Goal: Information Seeking & Learning: Learn about a topic

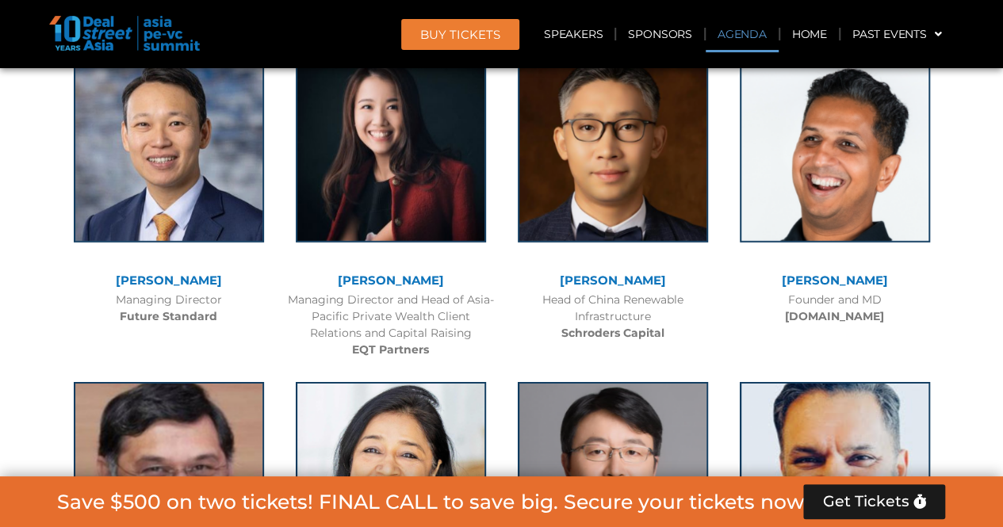
click at [733, 36] on link "Agenda" at bounding box center [741, 34] width 73 height 36
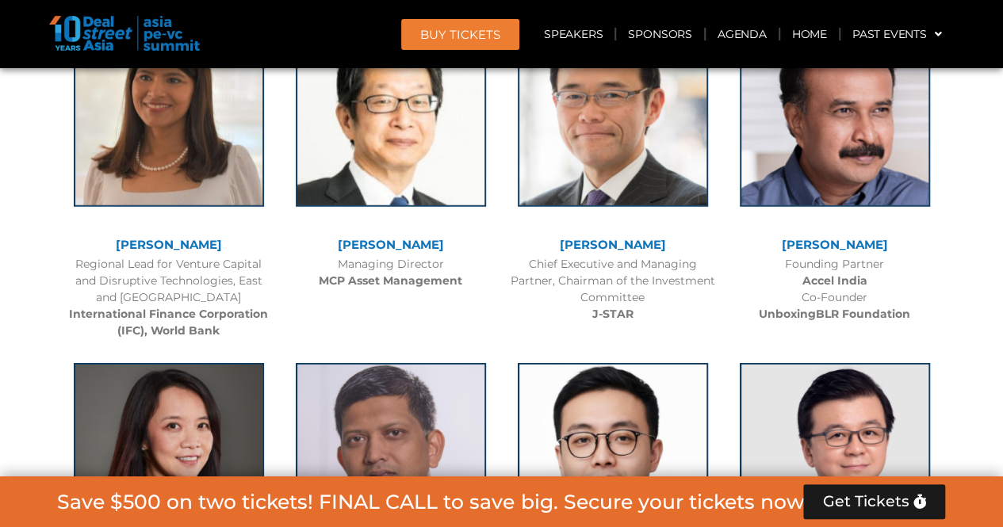
scroll to position [914, 0]
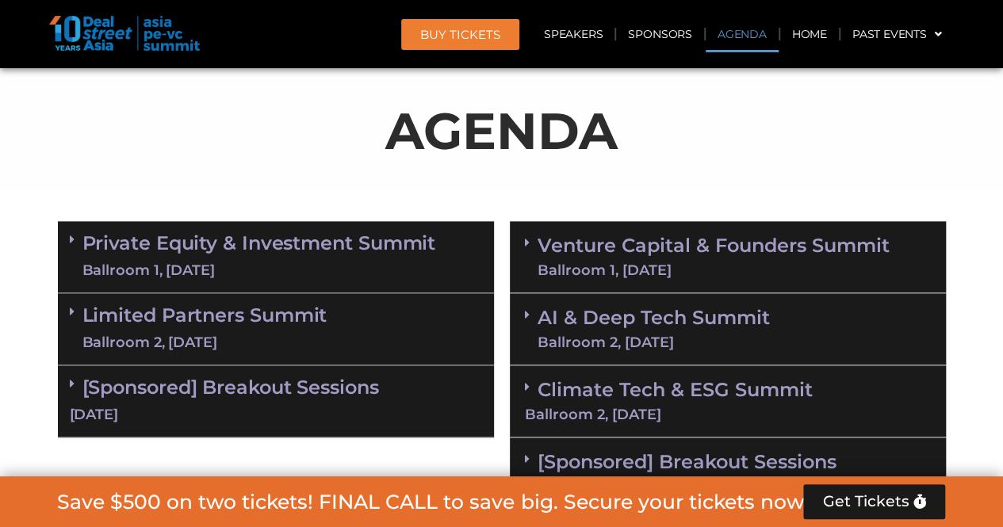
click at [399, 251] on link "Private Equity & Investment Summit Ballroom 1, [DATE]" at bounding box center [259, 257] width 354 height 48
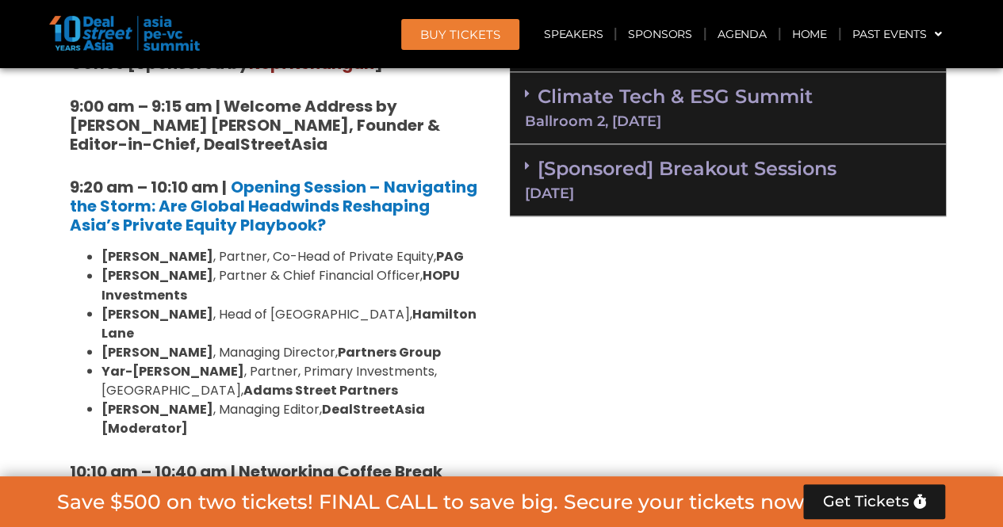
scroll to position [1231, 0]
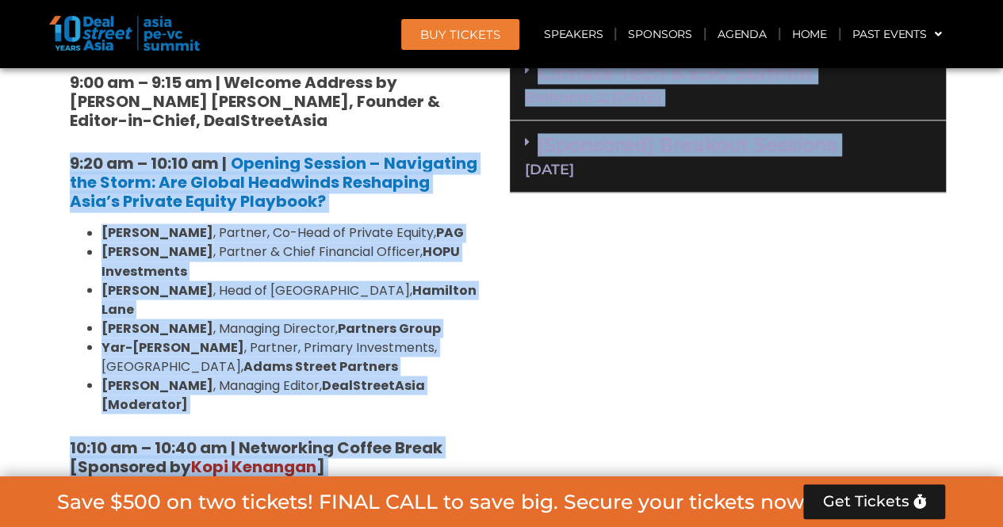
drag, startPoint x: 74, startPoint y: 164, endPoint x: 502, endPoint y: 357, distance: 469.7
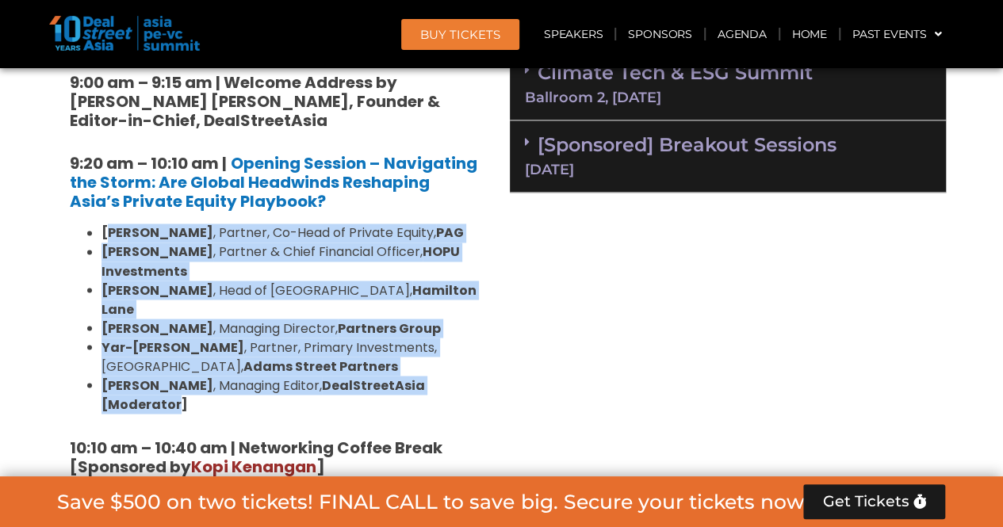
drag, startPoint x: 106, startPoint y: 231, endPoint x: 472, endPoint y: 362, distance: 389.1
click at [472, 362] on ul "[PERSON_NAME] , Partner, Co-Head of Private Equity, [PERSON_NAME] , Partner & C…" at bounding box center [276, 319] width 412 height 190
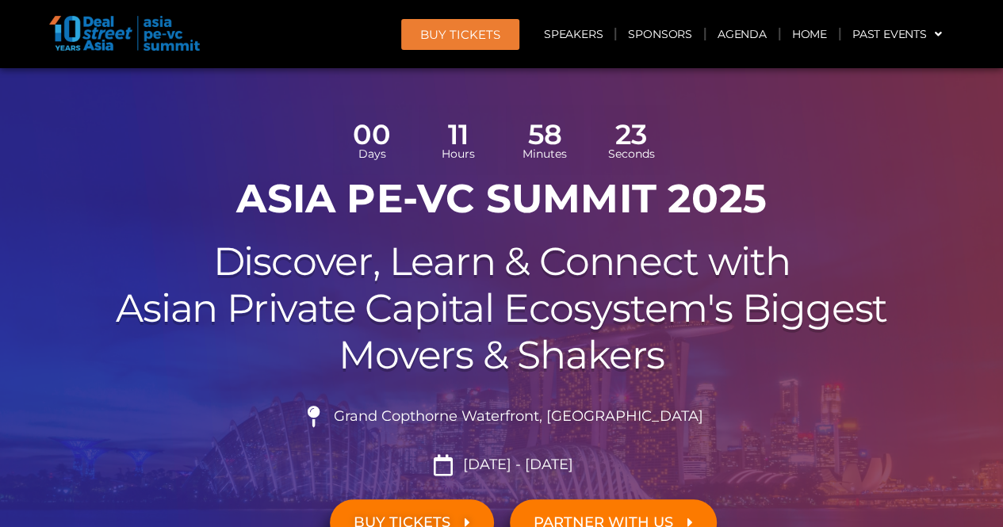
scroll to position [42, 0]
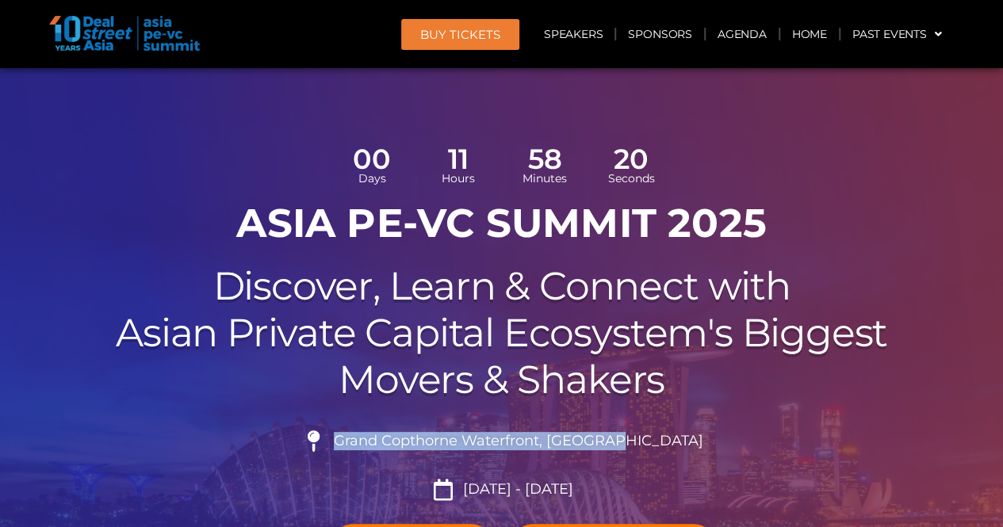
drag, startPoint x: 376, startPoint y: 438, endPoint x: 654, endPoint y: 438, distance: 278.2
click at [654, 438] on span "Grand Copthorne Waterfront, [GEOGRAPHIC_DATA]​" at bounding box center [516, 441] width 373 height 17
copy span "Grand Copthorne Waterfront, [GEOGRAPHIC_DATA]"
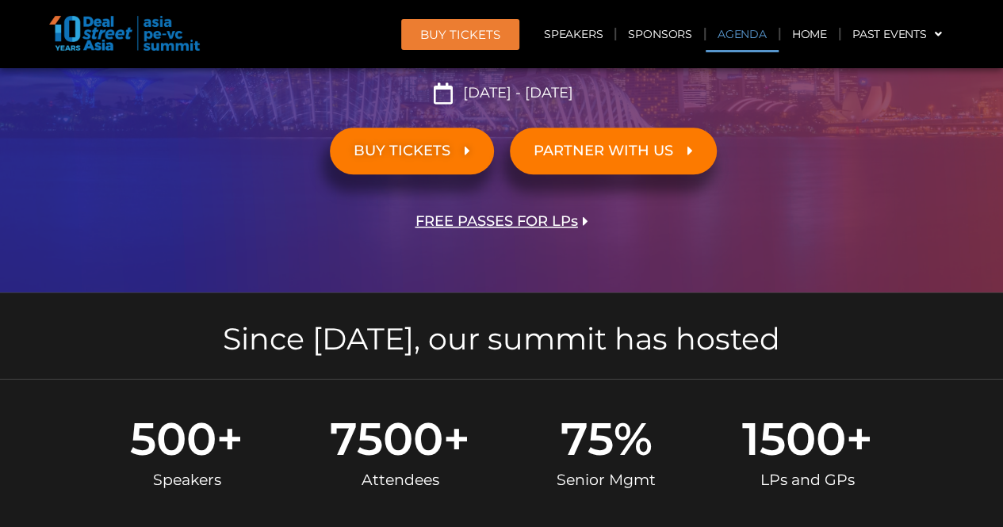
click at [748, 28] on link "Agenda" at bounding box center [741, 34] width 73 height 36
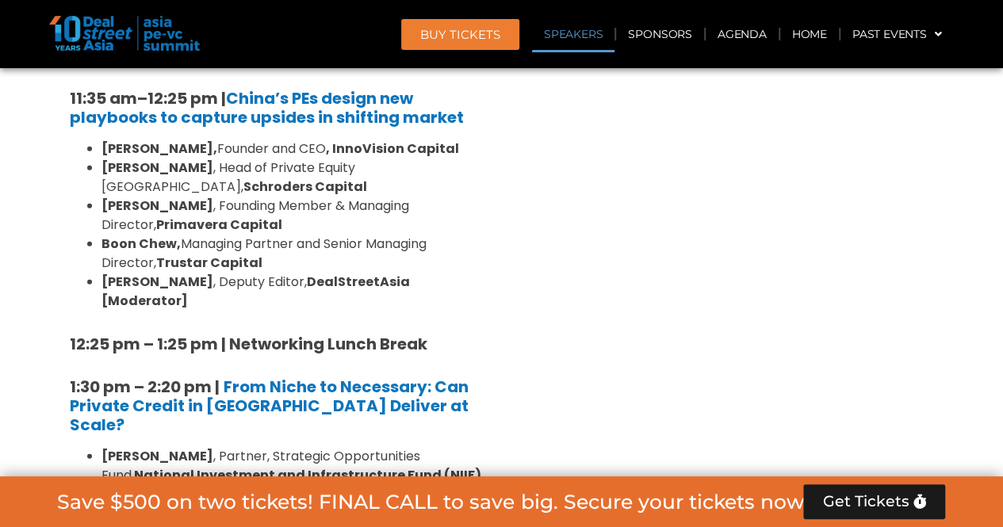
scroll to position [2024, 0]
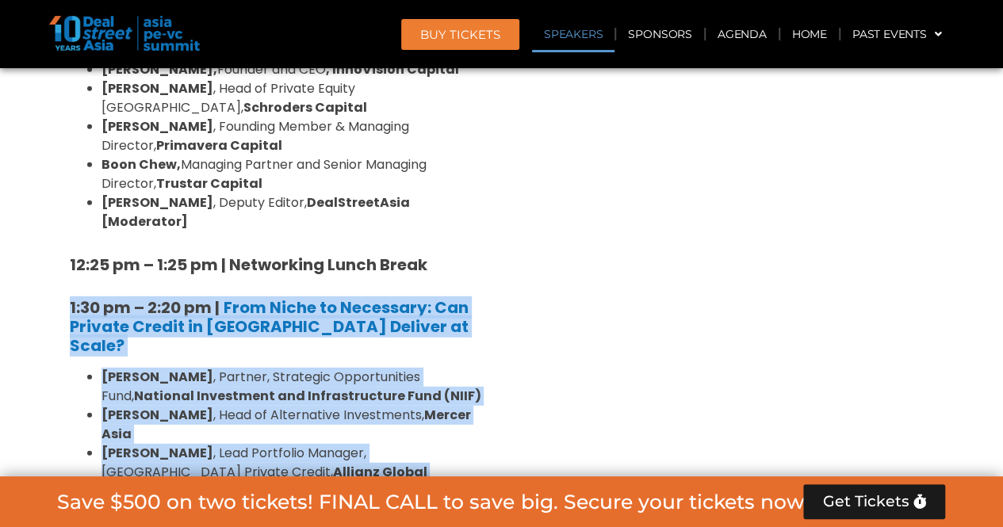
drag, startPoint x: 80, startPoint y: 193, endPoint x: 273, endPoint y: 421, distance: 299.2
click at [273, 421] on div "8:00 am – 9:00 am | Registration & Networking Coffee [Sponsored by [PERSON_NAME…" at bounding box center [276, 453] width 436 height 2541
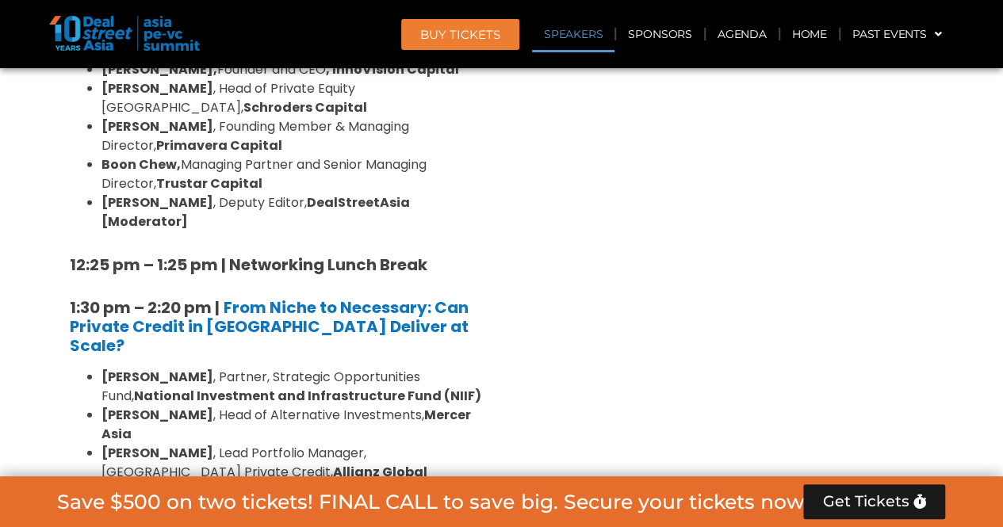
click at [503, 400] on div "Venture Capital & Founders​ Summit Ballroom 1, [DATE] 8:00 am – 9:00 am | Regis…" at bounding box center [728, 489] width 452 height 2772
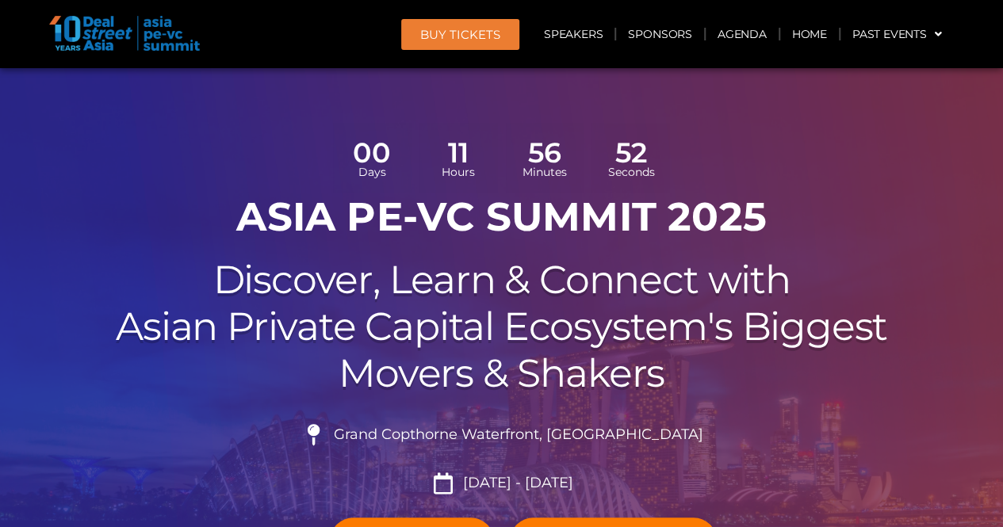
scroll to position [0, 0]
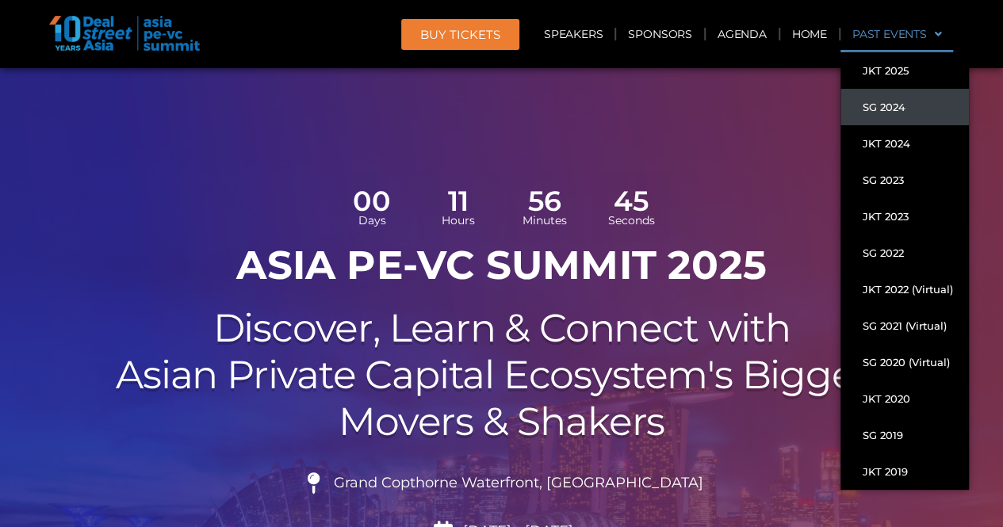
click at [915, 106] on link "SG 2024" at bounding box center [904, 107] width 128 height 36
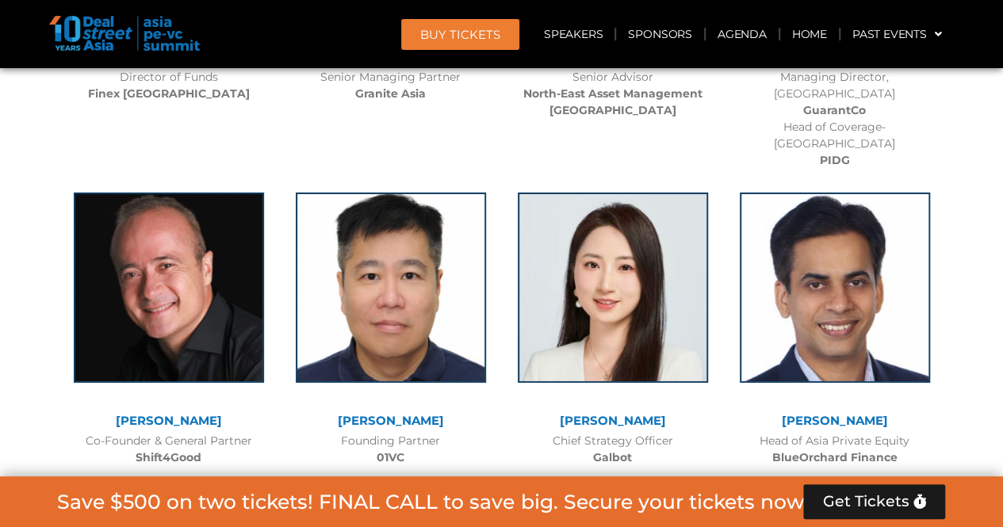
scroll to position [11652, 0]
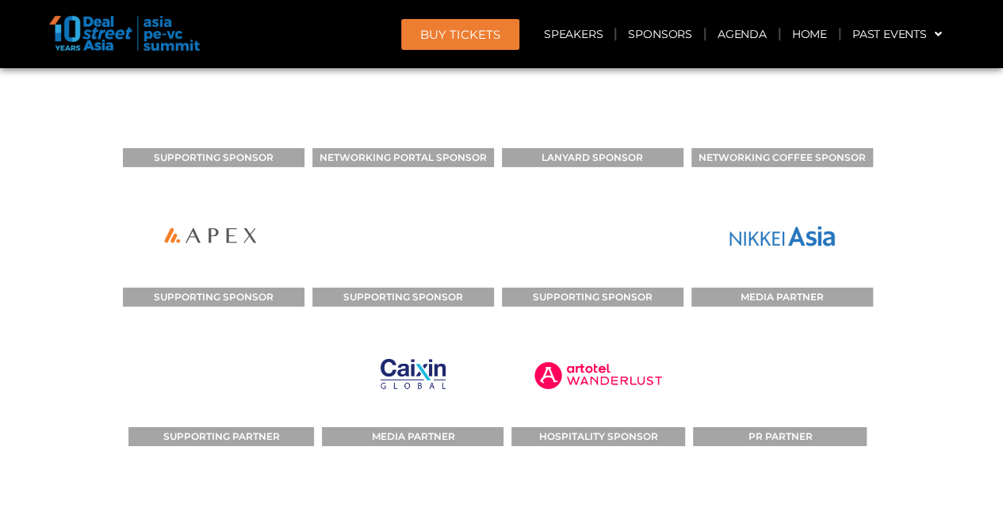
scroll to position [20474, 0]
